Goal: Transaction & Acquisition: Download file/media

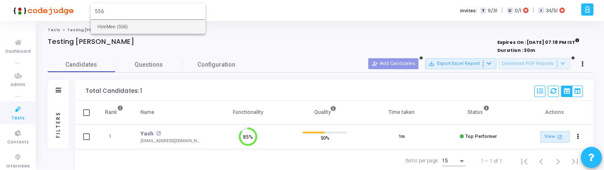
type input "556"
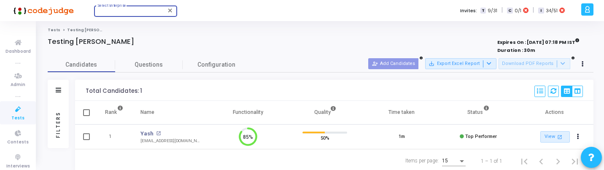
scroll to position [18, 21]
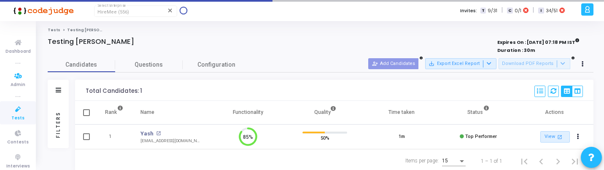
click at [11, 107] on icon at bounding box center [18, 109] width 18 height 11
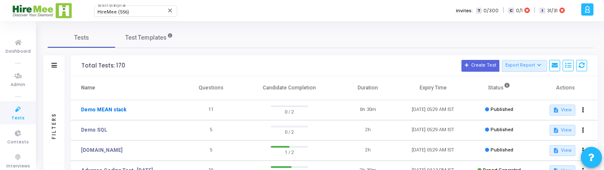
click at [113, 109] on link "Demo MEAN stack" at bounding box center [104, 110] width 46 height 8
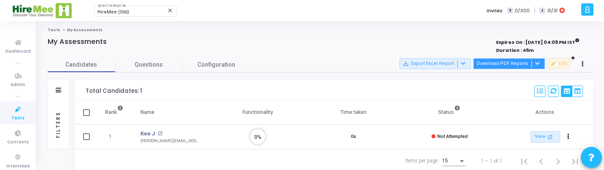
scroll to position [18, 21]
click at [516, 61] on button "Download PDF Reports" at bounding box center [509, 63] width 72 height 11
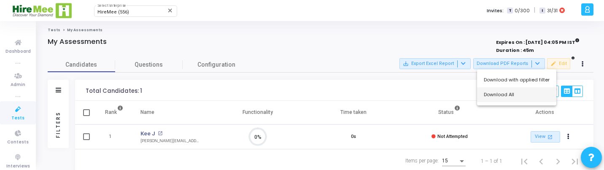
click at [507, 96] on button "Download All" at bounding box center [516, 94] width 79 height 15
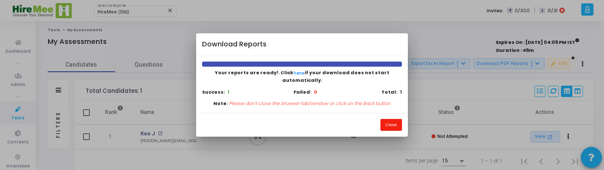
click at [388, 119] on button "Close" at bounding box center [390, 124] width 21 height 11
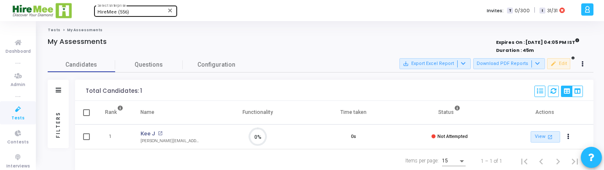
click at [136, 7] on div "HireMee (556) Select Enterprise" at bounding box center [135, 10] width 76 height 13
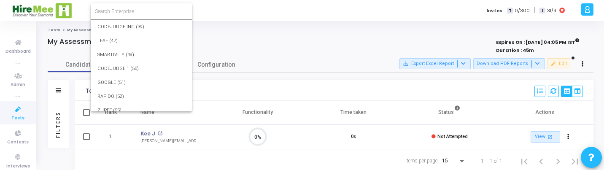
scroll to position [6785, 0]
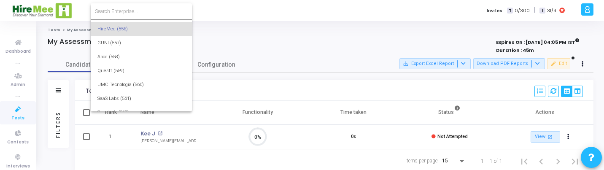
click at [136, 11] on input at bounding box center [141, 12] width 93 height 8
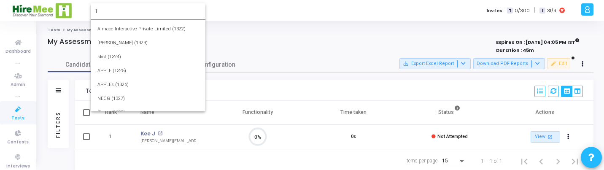
scroll to position [0, 0]
type input "1026"
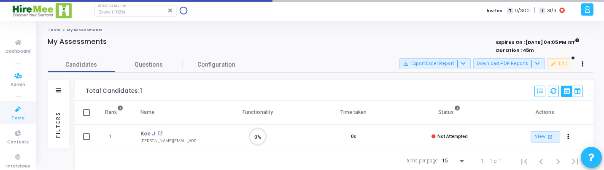
click at [6, 113] on link "Tests" at bounding box center [18, 112] width 36 height 23
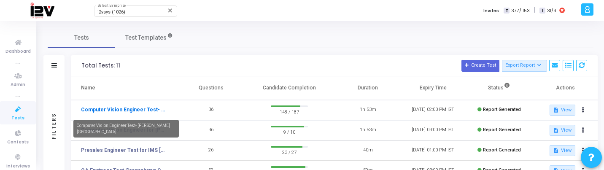
click at [123, 107] on link "Computer Vision Engineer Test- [PERSON_NAME][GEOGRAPHIC_DATA]" at bounding box center [123, 110] width 84 height 8
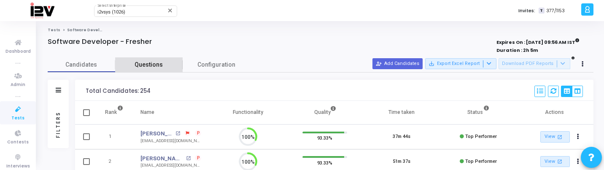
click at [166, 59] on link "Questions" at bounding box center [148, 64] width 67 height 15
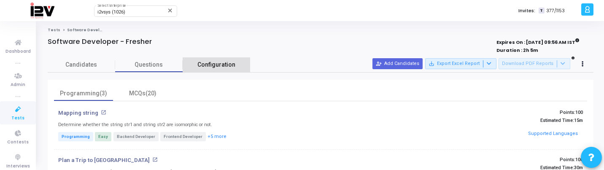
click at [213, 62] on span "Configuration" at bounding box center [216, 64] width 38 height 9
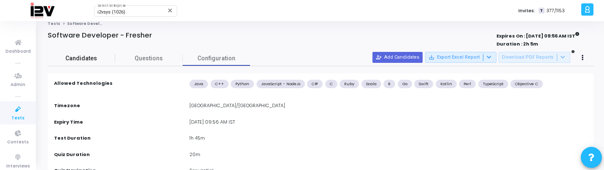
click at [101, 61] on span "Candidates" at bounding box center [81, 58] width 67 height 9
